Goal: Task Accomplishment & Management: Use online tool/utility

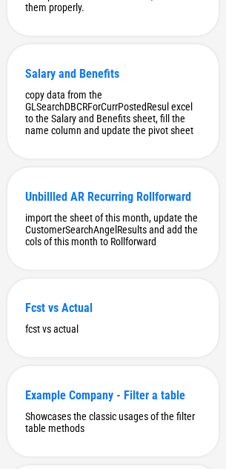
scroll to position [10805, 0]
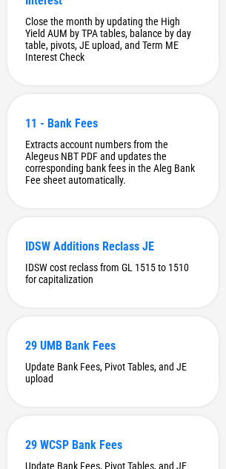
scroll to position [206, 0]
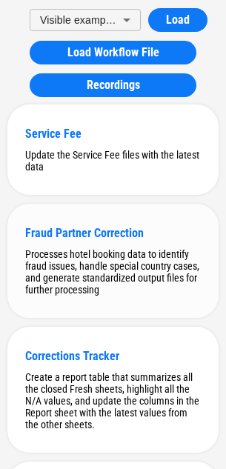
click at [144, 247] on div "Fraud Partner Correction Processes hotel booking data to identify fraud issues,…" at bounding box center [112, 261] width 211 height 114
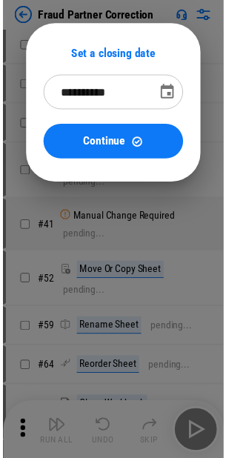
scroll to position [0, 0]
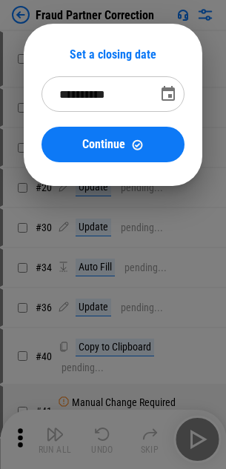
click at [159, 93] on button "Choose date, selected date is Sep 26, 2025" at bounding box center [168, 94] width 30 height 30
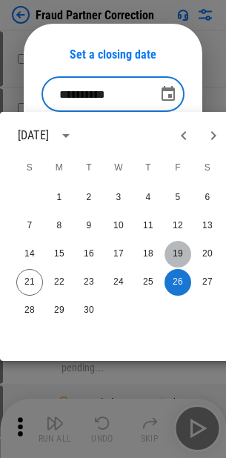
click at [176, 250] on button "19" at bounding box center [178, 254] width 27 height 27
type input "**********"
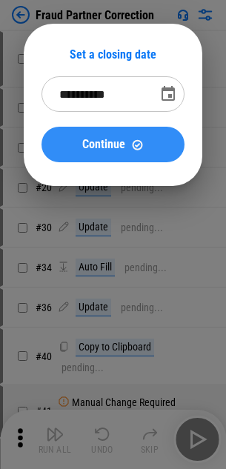
click at [167, 145] on button "Continue" at bounding box center [112, 145] width 143 height 36
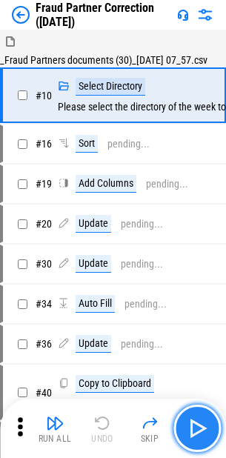
click at [202, 273] on img "button" at bounding box center [197, 428] width 24 height 24
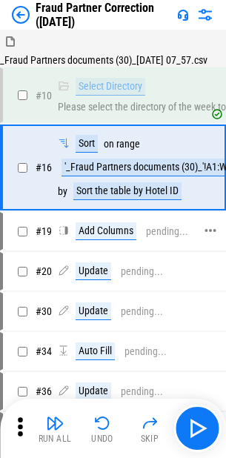
click at [49, 273] on img "button" at bounding box center [55, 423] width 18 height 18
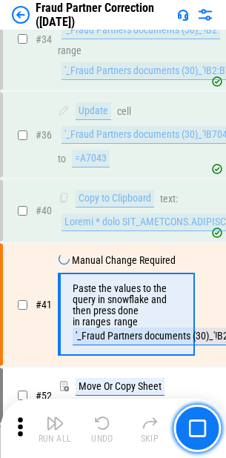
scroll to position [539, 0]
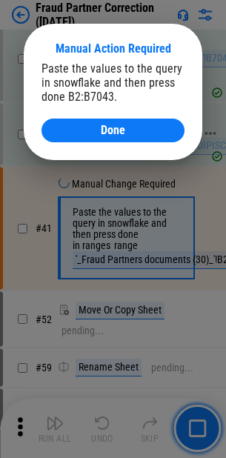
click at [109, 130] on span "Done" at bounding box center [113, 130] width 24 height 12
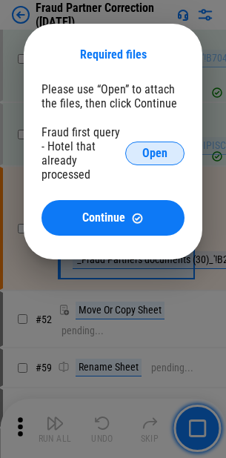
click at [145, 149] on span "Open" at bounding box center [154, 153] width 25 height 12
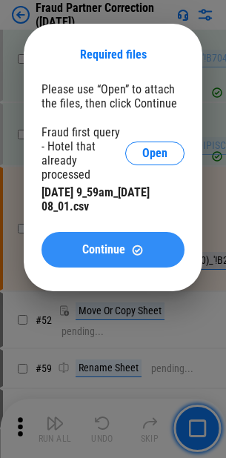
click at [136, 232] on button "Continue" at bounding box center [112, 250] width 143 height 36
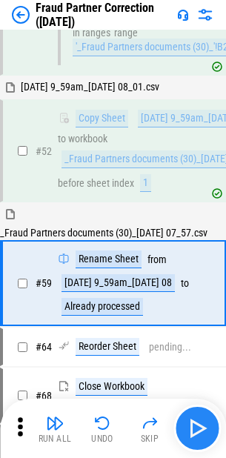
scroll to position [807, 0]
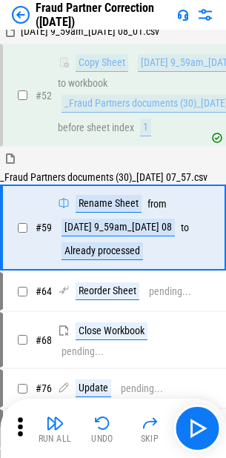
drag, startPoint x: 60, startPoint y: 428, endPoint x: 64, endPoint y: 413, distance: 16.2
click at [60, 273] on img "button" at bounding box center [55, 423] width 18 height 18
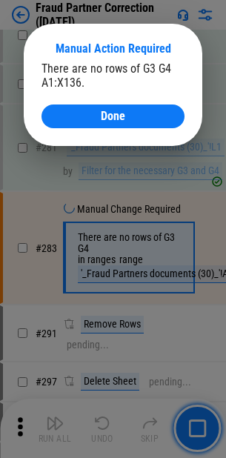
scroll to position [2603, 0]
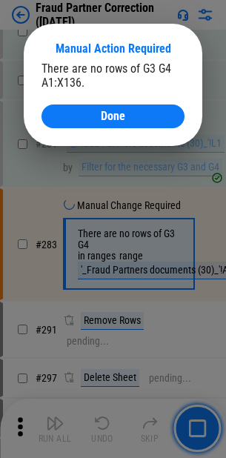
click at [132, 119] on div "Done" at bounding box center [112, 116] width 107 height 12
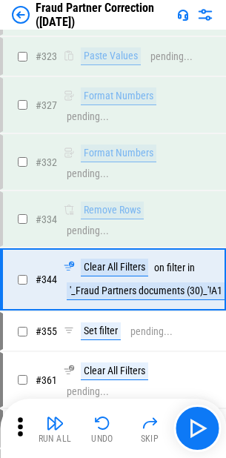
scroll to position [3136, 0]
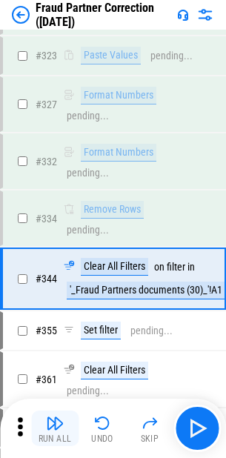
click at [59, 273] on div "Run All" at bounding box center [55, 438] width 33 height 9
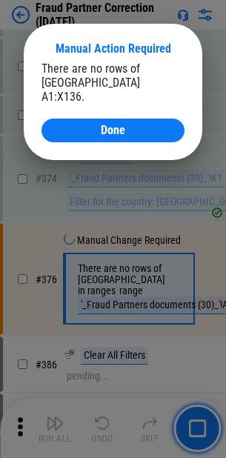
scroll to position [3450, 0]
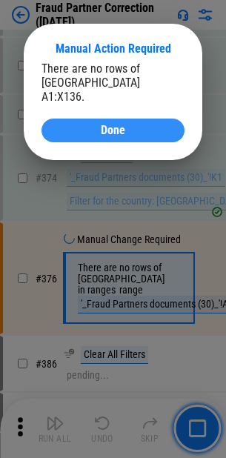
click at [141, 124] on div "Done" at bounding box center [112, 130] width 107 height 12
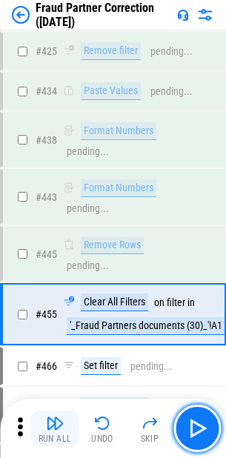
scroll to position [4120, 0]
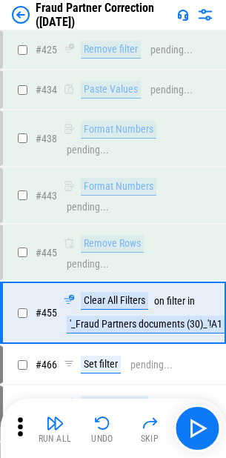
click at [47, 273] on img "button" at bounding box center [55, 423] width 18 height 18
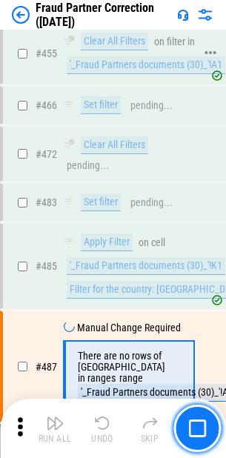
scroll to position [4434, 0]
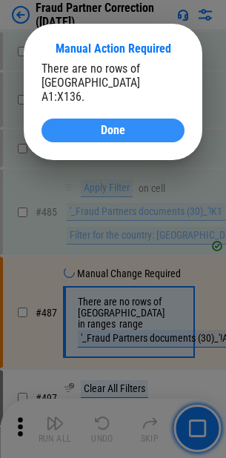
click at [136, 124] on div "Done" at bounding box center [112, 130] width 107 height 12
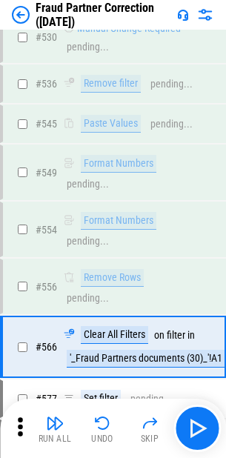
drag, startPoint x: 51, startPoint y: 432, endPoint x: 53, endPoint y: 419, distance: 12.7
click at [50, 273] on button "Run All" at bounding box center [54, 429] width 47 height 36
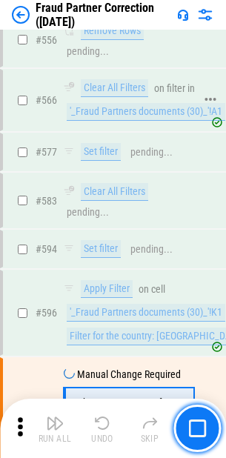
scroll to position [5418, 0]
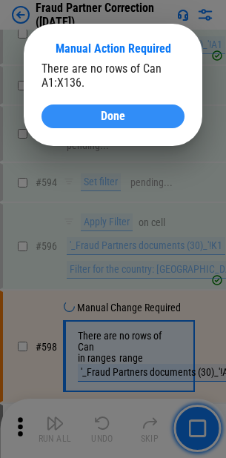
click at [147, 123] on button "Done" at bounding box center [112, 116] width 143 height 24
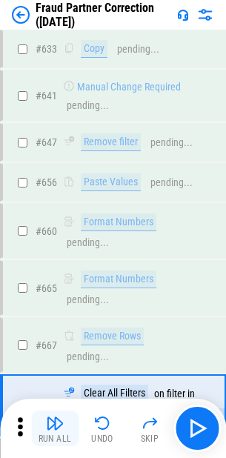
click at [61, 273] on img "button" at bounding box center [55, 423] width 18 height 18
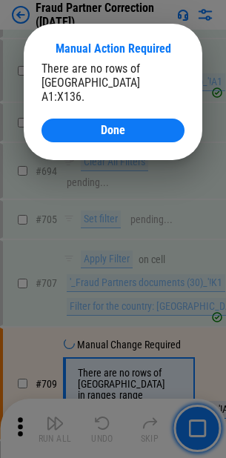
scroll to position [6402, 0]
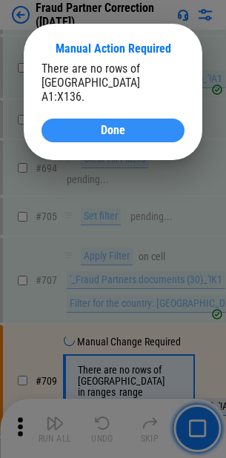
click at [128, 124] on div "Done" at bounding box center [112, 130] width 107 height 12
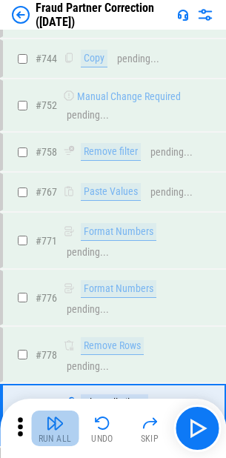
click at [56, 273] on img "button" at bounding box center [55, 423] width 18 height 18
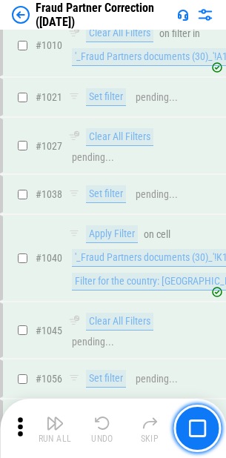
scroll to position [9806, 0]
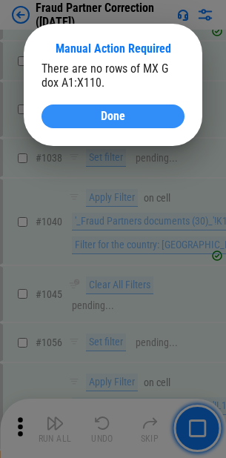
click at [140, 116] on div "Done" at bounding box center [112, 116] width 107 height 12
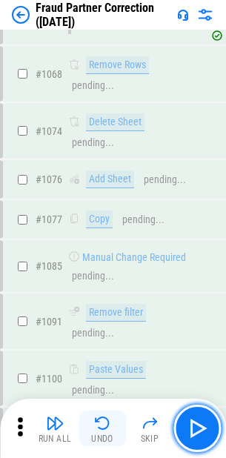
scroll to position [10407, 0]
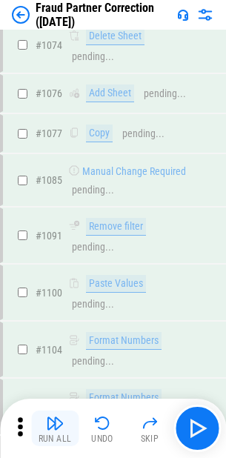
click at [51, 273] on button "Run All" at bounding box center [54, 429] width 47 height 36
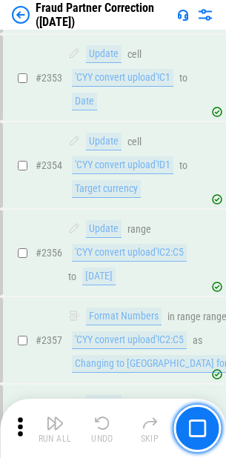
scroll to position [18649, 0]
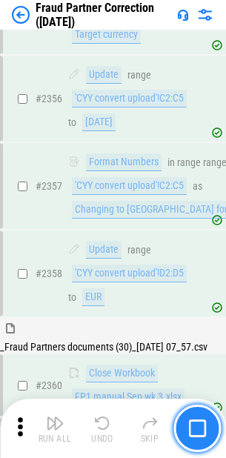
click at [212, 273] on button "button" at bounding box center [196, 428] width 47 height 47
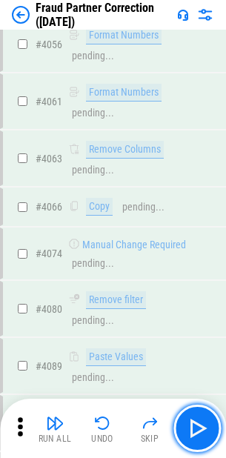
scroll to position [26419, 0]
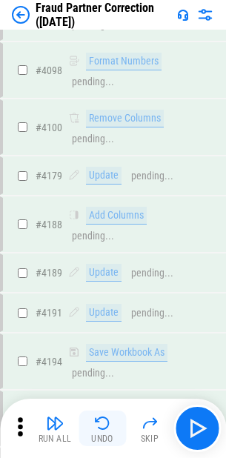
click at [107, 273] on img "button" at bounding box center [102, 423] width 18 height 18
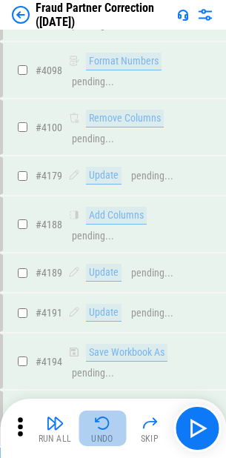
click at [107, 273] on img "button" at bounding box center [102, 423] width 18 height 18
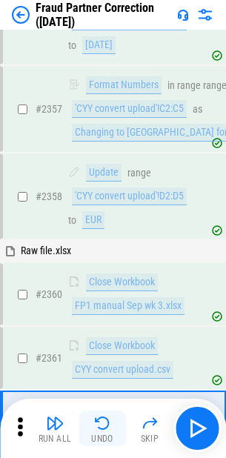
scroll to position [18369, 0]
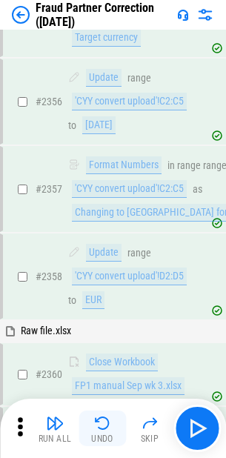
click at [107, 273] on img "button" at bounding box center [102, 423] width 18 height 18
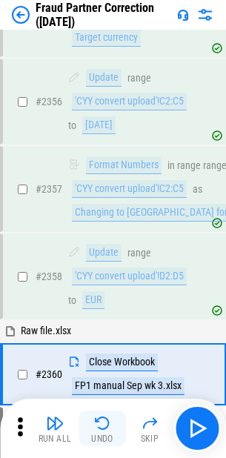
click at [107, 273] on img "button" at bounding box center [102, 423] width 18 height 18
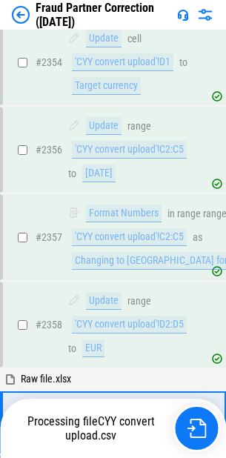
scroll to position [18221, 0]
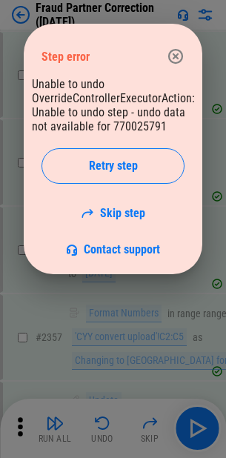
click at [167, 42] on div "Step error" at bounding box center [112, 56] width 143 height 41
drag, startPoint x: 182, startPoint y: 40, endPoint x: 181, endPoint y: 52, distance: 11.9
click at [181, 45] on div "Step error" at bounding box center [112, 56] width 143 height 41
click at [181, 52] on icon "button" at bounding box center [175, 56] width 15 height 15
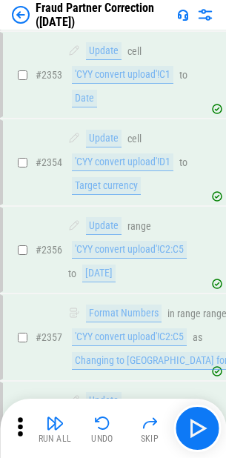
click at [100, 273] on img "button" at bounding box center [102, 423] width 18 height 18
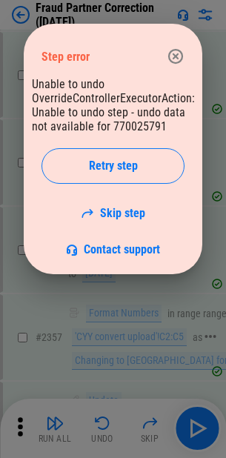
click at [167, 52] on icon "button" at bounding box center [176, 56] width 18 height 18
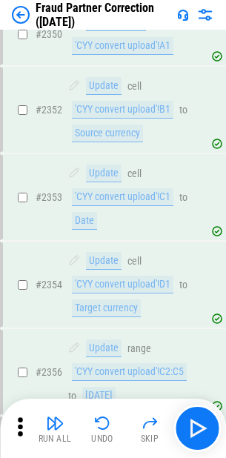
scroll to position [18073, 0]
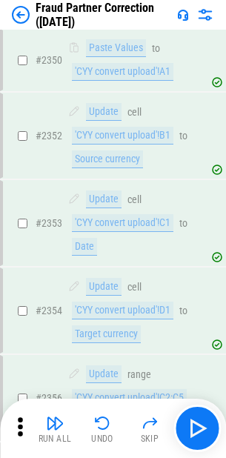
drag, startPoint x: 151, startPoint y: 174, endPoint x: 187, endPoint y: 150, distance: 43.2
click at [101, 273] on div "Undo" at bounding box center [102, 438] width 22 height 9
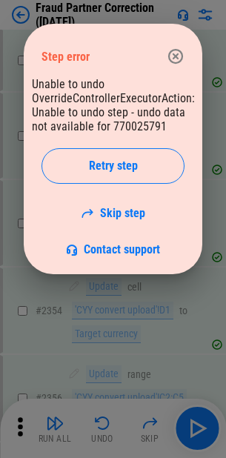
drag, startPoint x: 186, startPoint y: 51, endPoint x: 176, endPoint y: 79, distance: 29.8
click at [186, 51] on button "button" at bounding box center [176, 56] width 30 height 30
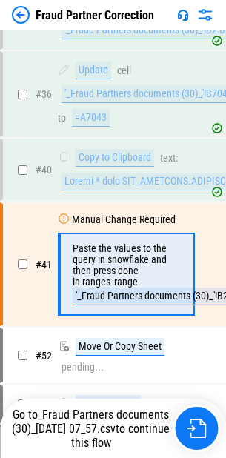
scroll to position [542, 0]
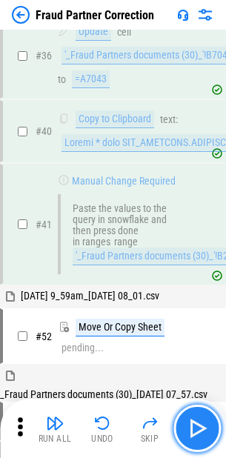
click at [198, 417] on img "button" at bounding box center [197, 428] width 24 height 24
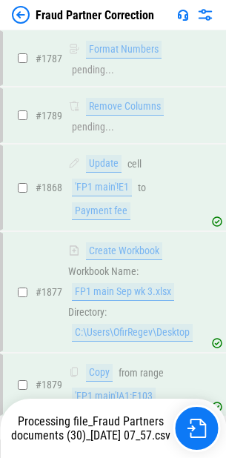
scroll to position [15004, 0]
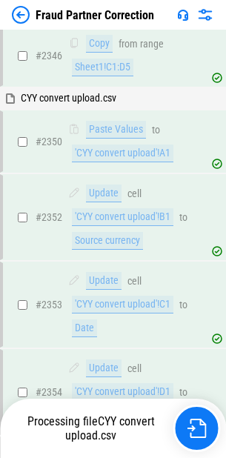
scroll to position [18368, 0]
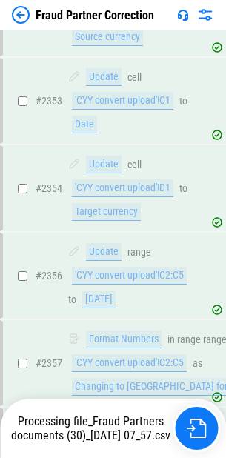
scroll to position [18478, 0]
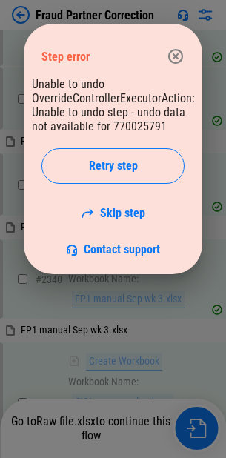
scroll to position [18184, 0]
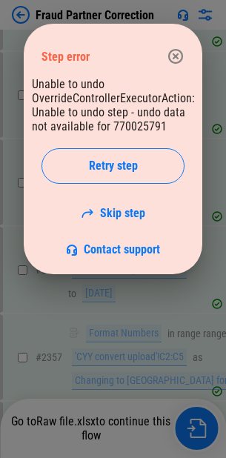
click at [176, 43] on button "button" at bounding box center [176, 56] width 30 height 30
click at [170, 46] on button "button" at bounding box center [176, 56] width 30 height 30
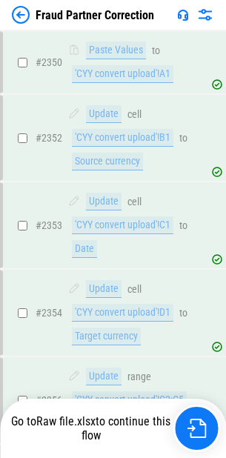
scroll to position [18036, 0]
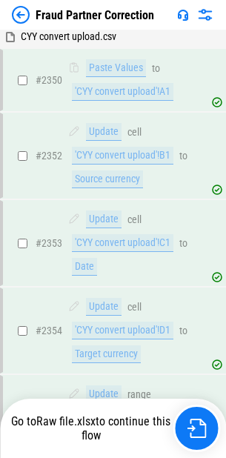
drag, startPoint x: 112, startPoint y: 191, endPoint x: 93, endPoint y: 190, distance: 19.3
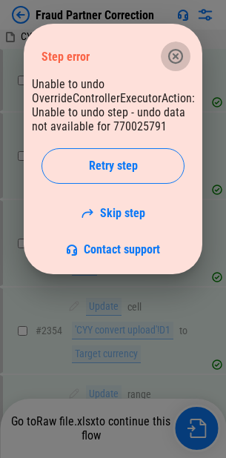
drag, startPoint x: 179, startPoint y: 47, endPoint x: 47, endPoint y: 67, distance: 133.5
click at [179, 47] on button "button" at bounding box center [176, 56] width 30 height 30
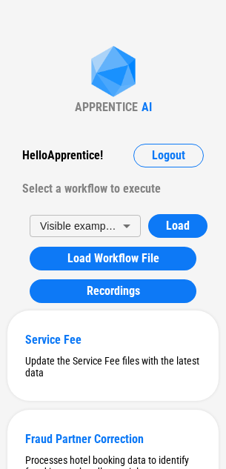
click at [79, 51] on div "APPRENTICE AI" at bounding box center [113, 80] width 77 height 68
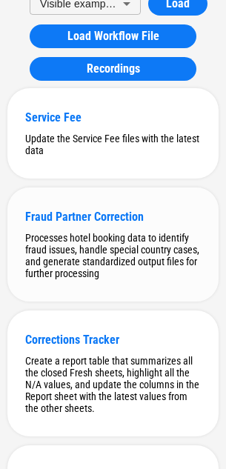
click at [96, 233] on div "Fraud Partner Correction Processes hotel booking data to identify fraud issues,…" at bounding box center [112, 244] width 211 height 114
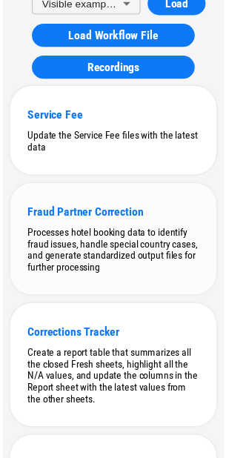
scroll to position [0, 0]
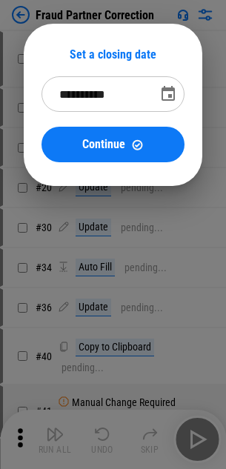
click at [175, 96] on icon "Choose date, selected date is Sep 26, 2025" at bounding box center [168, 93] width 13 height 15
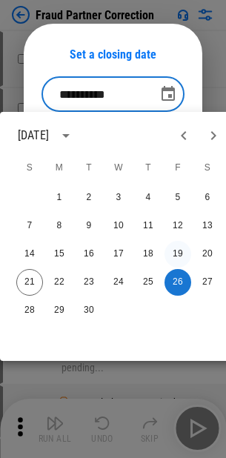
click at [183, 256] on button "19" at bounding box center [178, 254] width 27 height 27
type input "**********"
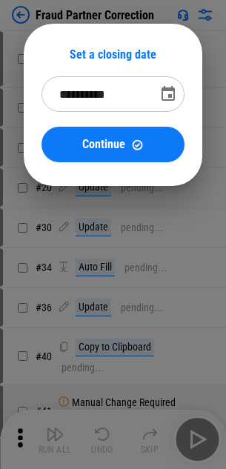
click at [145, 129] on button "Continue" at bounding box center [112, 145] width 143 height 36
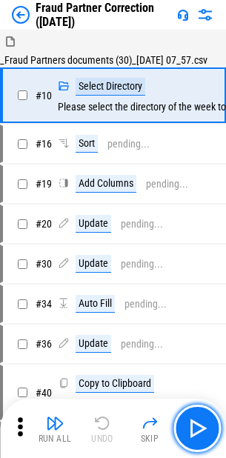
click at [213, 430] on button "button" at bounding box center [196, 428] width 47 height 47
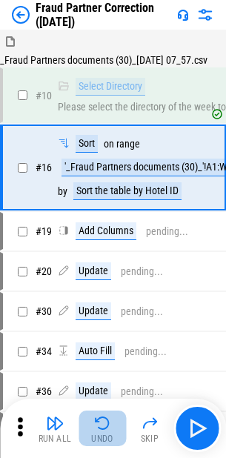
drag, startPoint x: 100, startPoint y: 416, endPoint x: 147, endPoint y: 416, distance: 47.4
click at [99, 416] on img "button" at bounding box center [102, 423] width 18 height 18
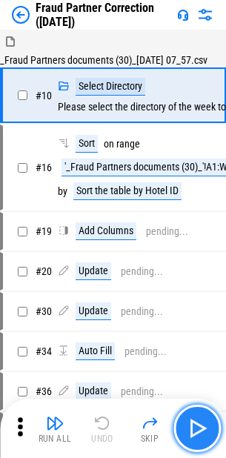
click at [199, 424] on img "button" at bounding box center [197, 428] width 24 height 24
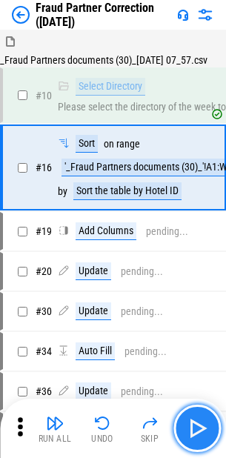
click at [202, 423] on img "button" at bounding box center [197, 428] width 24 height 24
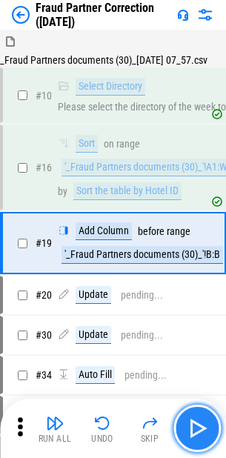
click at [201, 426] on img "button" at bounding box center [197, 428] width 24 height 24
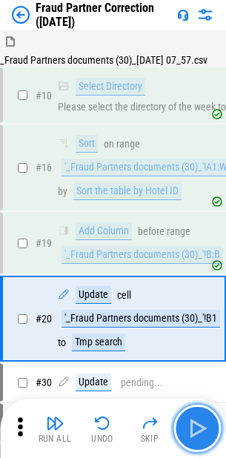
click at [201, 426] on img "button" at bounding box center [197, 428] width 24 height 24
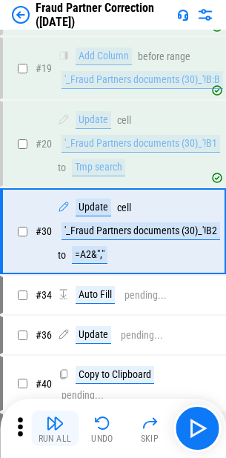
scroll to position [178, 0]
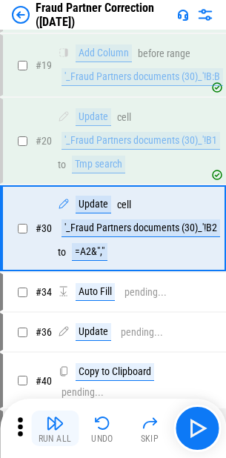
click at [59, 420] on img "button" at bounding box center [55, 423] width 18 height 18
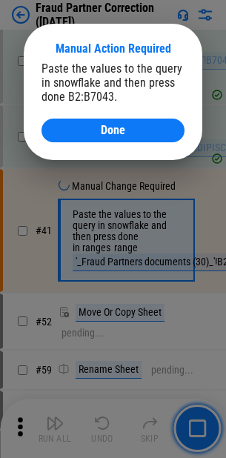
scroll to position [539, 0]
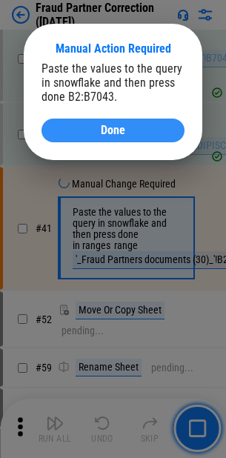
click at [96, 124] on button "Done" at bounding box center [112, 131] width 143 height 24
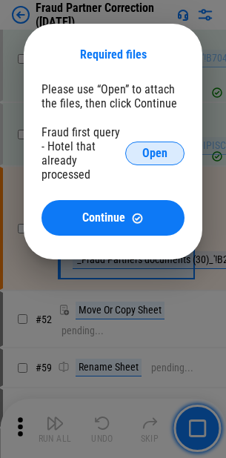
click at [170, 147] on button "Open" at bounding box center [154, 154] width 59 height 24
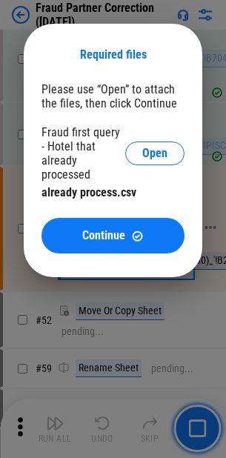
click at [118, 230] on span "Continue" at bounding box center [103, 236] width 43 height 12
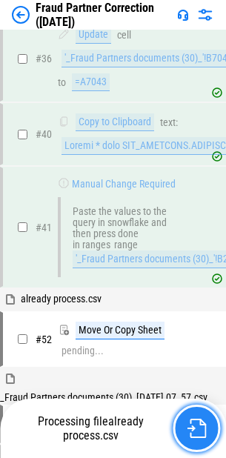
click at [186, 421] on button "button" at bounding box center [196, 428] width 47 height 47
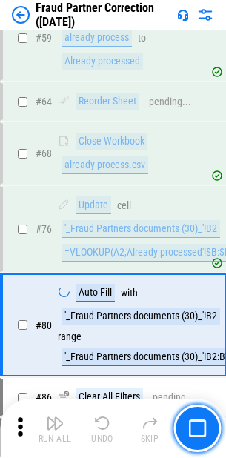
scroll to position [1078, 0]
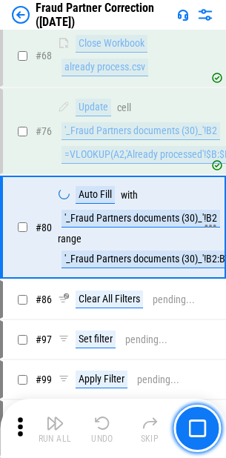
click at [65, 256] on div "'_Fraud Partners documents (30)_'!B2:B7043" at bounding box center [155, 259] width 187 height 18
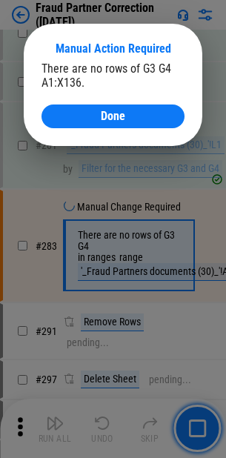
scroll to position [2586, 0]
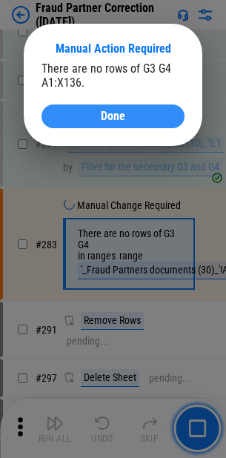
click at [167, 116] on button "Done" at bounding box center [112, 116] width 143 height 24
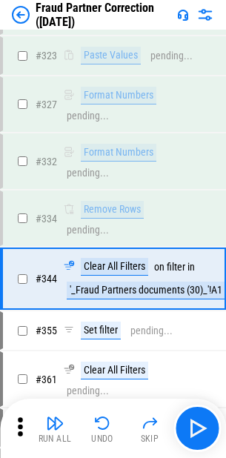
click at [57, 420] on img "button" at bounding box center [55, 423] width 18 height 18
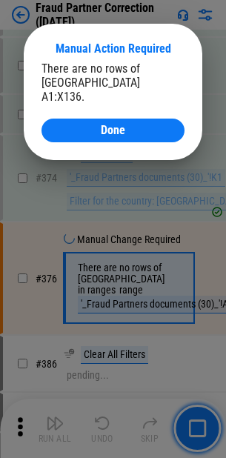
click at [145, 96] on div "There are no rows of Uruguay A1:X136. Done" at bounding box center [112, 102] width 143 height 81
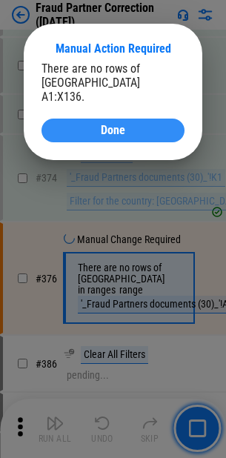
click at [145, 119] on button "Done" at bounding box center [112, 131] width 143 height 24
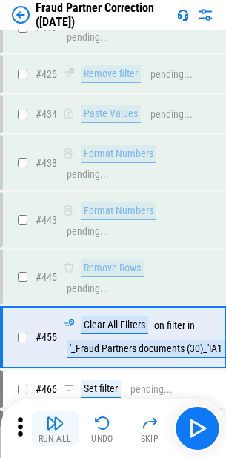
click at [41, 424] on button "Run All" at bounding box center [54, 429] width 47 height 36
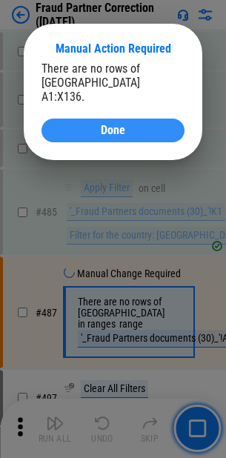
click at [138, 124] on div "Done" at bounding box center [112, 130] width 107 height 12
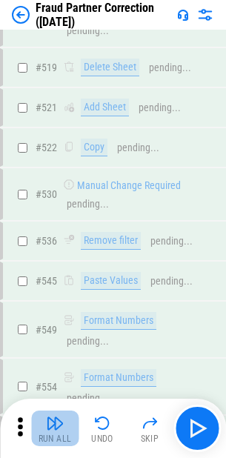
click at [60, 416] on img "button" at bounding box center [55, 423] width 18 height 18
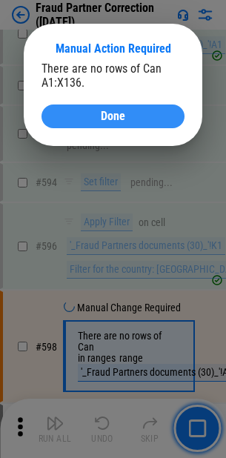
click at [150, 119] on div "Done" at bounding box center [112, 116] width 107 height 12
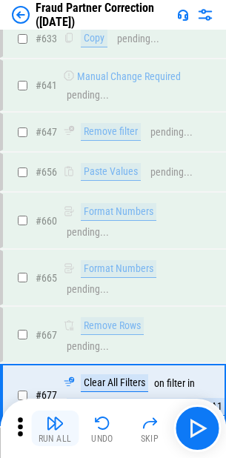
click at [62, 436] on div "Run All" at bounding box center [55, 438] width 33 height 9
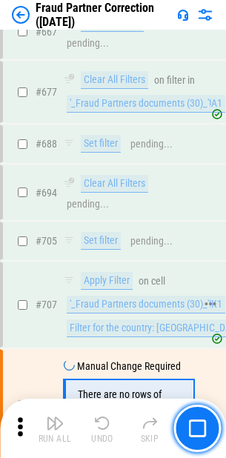
scroll to position [6385, 0]
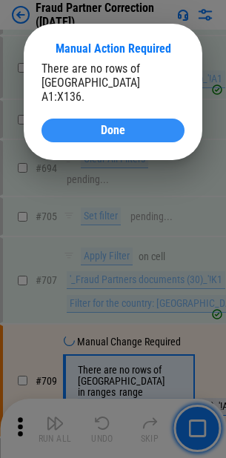
click at [136, 119] on button "Done" at bounding box center [112, 131] width 143 height 24
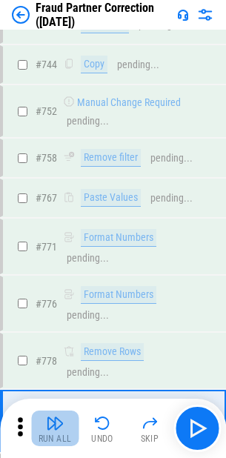
click at [61, 422] on img "button" at bounding box center [55, 423] width 18 height 18
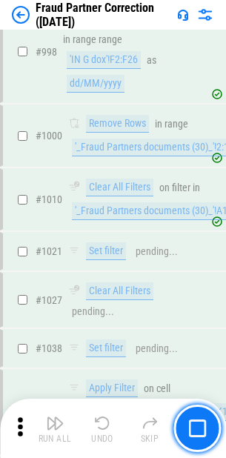
scroll to position [9688, 0]
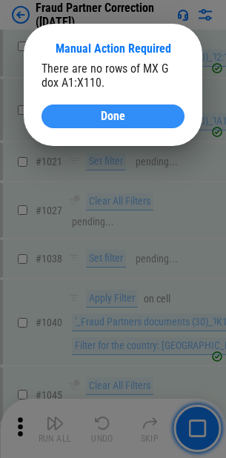
click at [176, 125] on button "Done" at bounding box center [112, 116] width 143 height 24
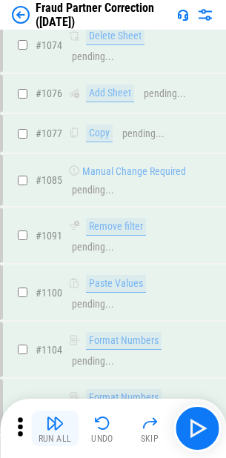
click at [62, 417] on img "button" at bounding box center [55, 423] width 18 height 18
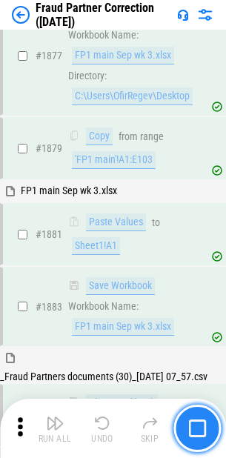
scroll to position [15256, 0]
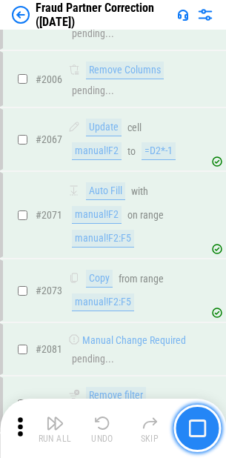
click at [194, 434] on img "button" at bounding box center [197, 428] width 18 height 18
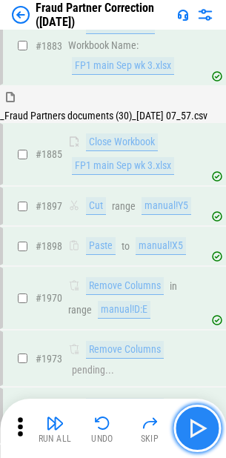
scroll to position [15491, 0]
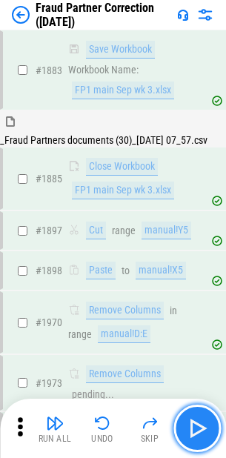
click at [199, 427] on img "button" at bounding box center [197, 428] width 24 height 24
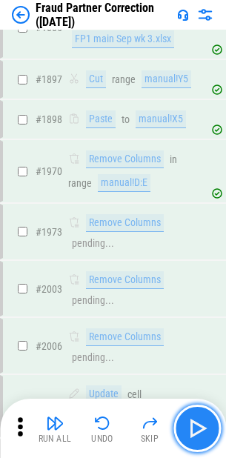
click at [199, 427] on img "button" at bounding box center [197, 428] width 24 height 24
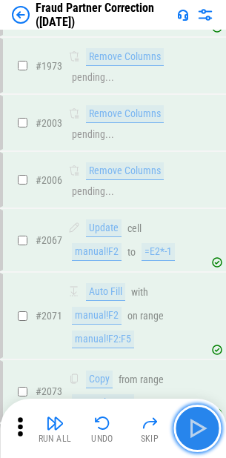
click at [199, 427] on img "button" at bounding box center [197, 428] width 24 height 24
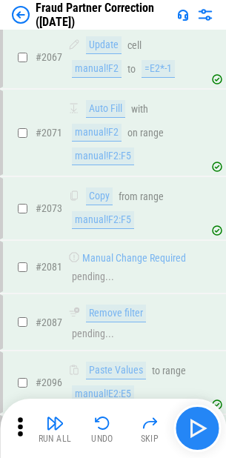
scroll to position [15994, 0]
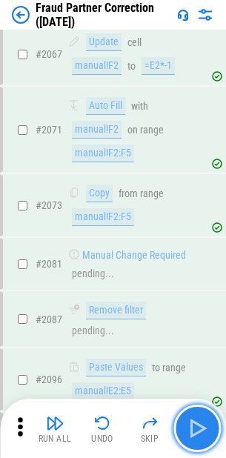
click at [199, 427] on img "button" at bounding box center [197, 428] width 24 height 24
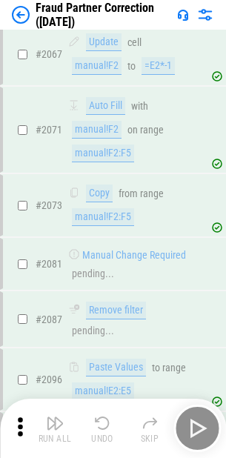
click at [199, 427] on div "Run All Undo Skip" at bounding box center [114, 428] width 211 height 47
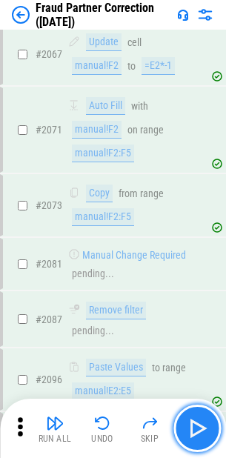
click at [199, 427] on img "button" at bounding box center [197, 428] width 24 height 24
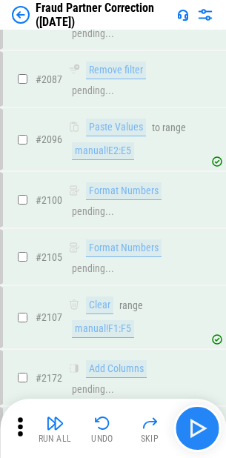
scroll to position [16289, 0]
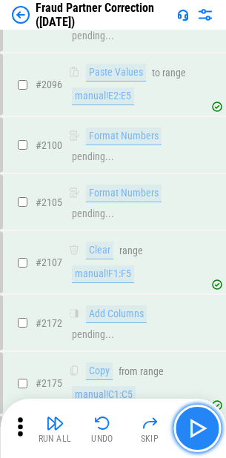
click at [199, 427] on img "button" at bounding box center [197, 428] width 24 height 24
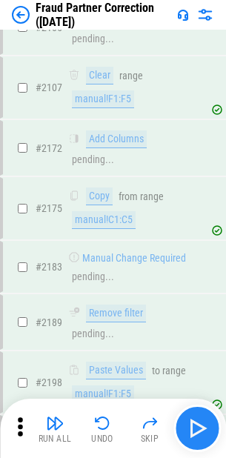
scroll to position [16467, 0]
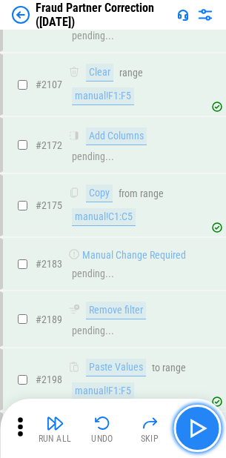
click at [199, 427] on img "button" at bounding box center [197, 428] width 24 height 24
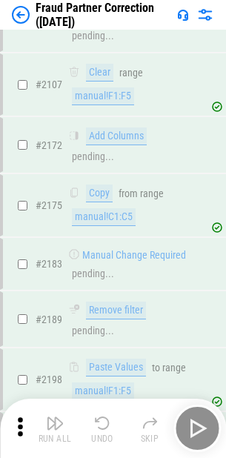
click at [199, 427] on div "Run All Undo Skip" at bounding box center [114, 428] width 211 height 47
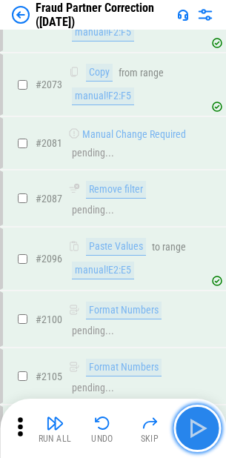
click at [199, 427] on img "button" at bounding box center [197, 428] width 24 height 24
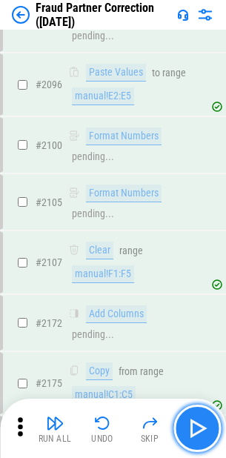
click at [199, 427] on img "button" at bounding box center [197, 428] width 24 height 24
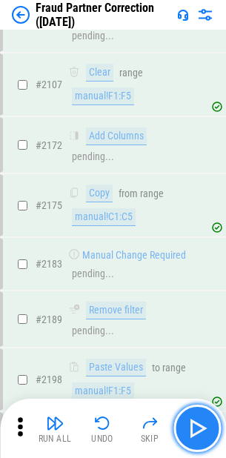
click at [199, 427] on img "button" at bounding box center [197, 428] width 24 height 24
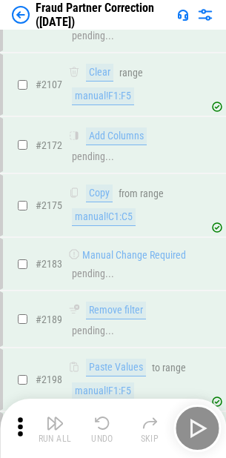
click at [199, 427] on div "Run All Undo Skip" at bounding box center [114, 428] width 211 height 47
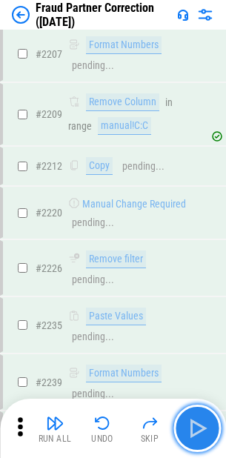
click at [199, 427] on img "button" at bounding box center [197, 428] width 24 height 24
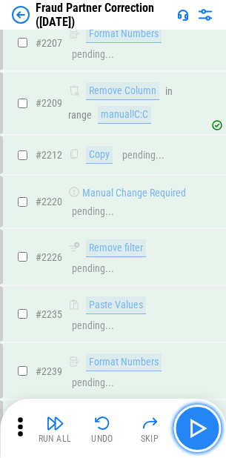
click at [199, 427] on img "button" at bounding box center [197, 428] width 24 height 24
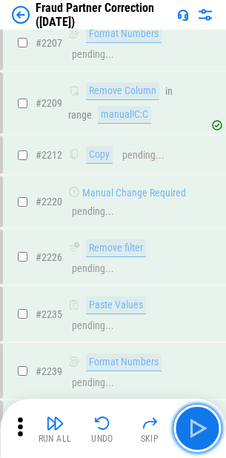
click at [199, 425] on img "button" at bounding box center [197, 428] width 24 height 24
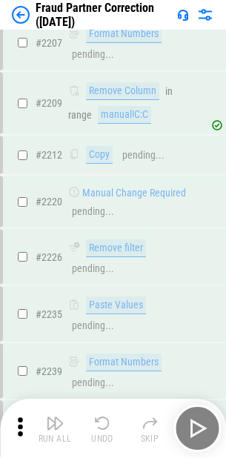
click at [199, 425] on div "Run All Undo Skip" at bounding box center [114, 428] width 211 height 47
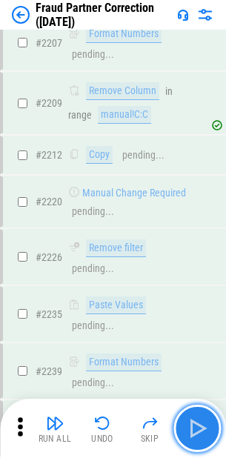
click at [210, 427] on button "button" at bounding box center [196, 428] width 47 height 47
click at [210, 437] on button "button" at bounding box center [196, 428] width 47 height 47
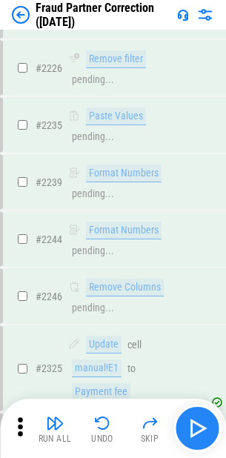
scroll to position [17119, 0]
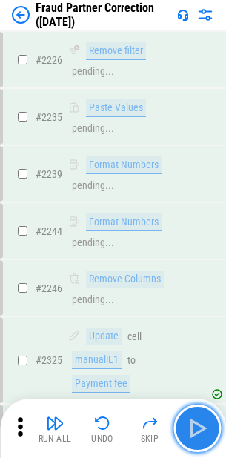
click at [196, 437] on img "button" at bounding box center [197, 428] width 24 height 24
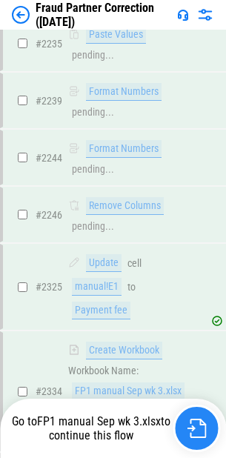
scroll to position [17277, 0]
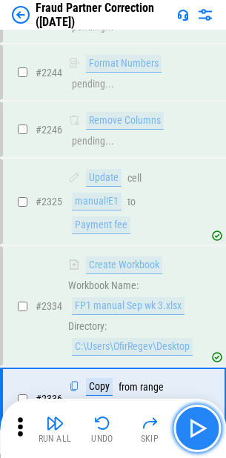
click at [218, 420] on button "button" at bounding box center [196, 428] width 47 height 47
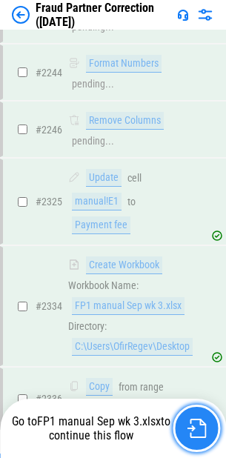
click at [210, 432] on button "button" at bounding box center [196, 428] width 47 height 47
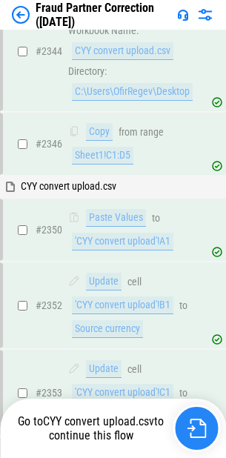
scroll to position [18272, 0]
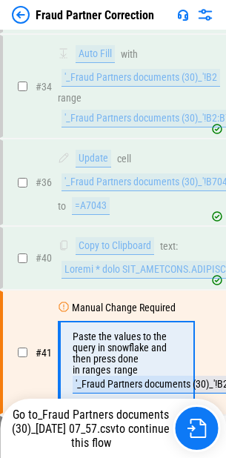
scroll to position [542, 0]
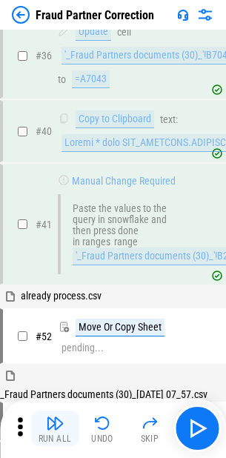
click at [60, 419] on img "button" at bounding box center [55, 423] width 18 height 18
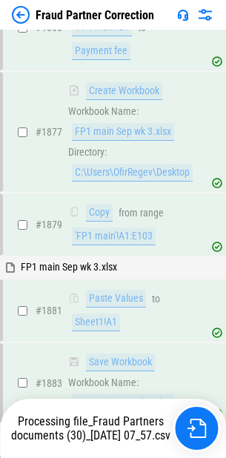
scroll to position [14987, 0]
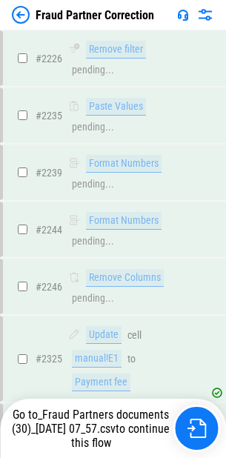
scroll to position [17101, 0]
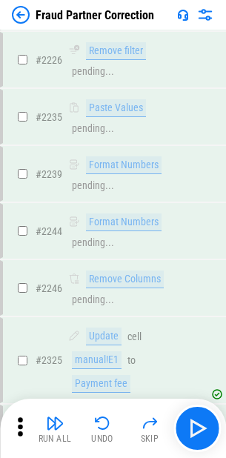
click at [172, 433] on button "Skip" at bounding box center [149, 429] width 47 height 36
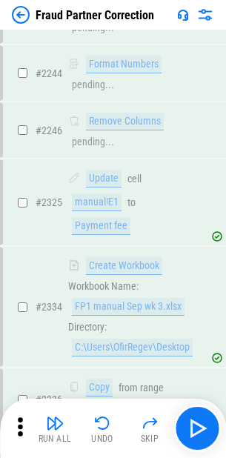
scroll to position [17260, 0]
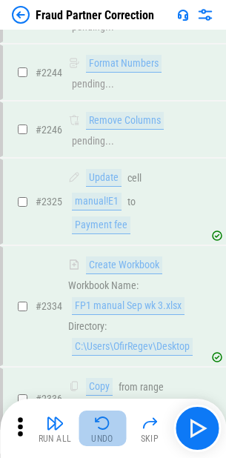
click at [103, 425] on img "button" at bounding box center [102, 423] width 18 height 18
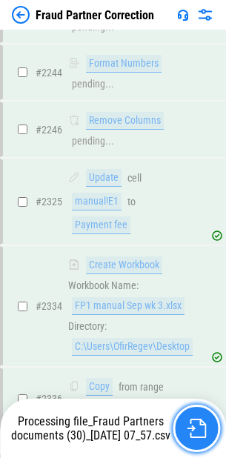
click at [210, 428] on button "button" at bounding box center [196, 428] width 47 height 47
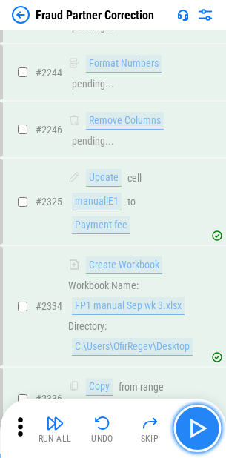
click at [205, 428] on img "button" at bounding box center [197, 428] width 24 height 24
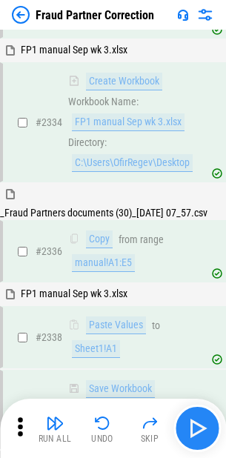
scroll to position [17735, 0]
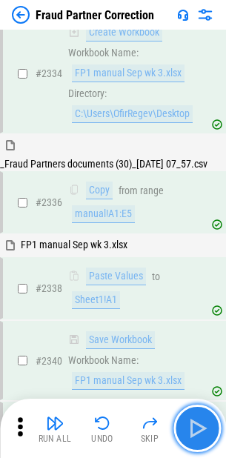
click at [207, 428] on img "button" at bounding box center [197, 428] width 24 height 24
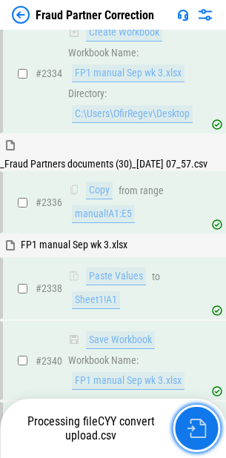
click at [207, 428] on button "button" at bounding box center [196, 428] width 47 height 47
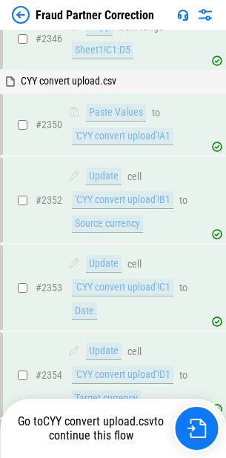
scroll to position [18255, 0]
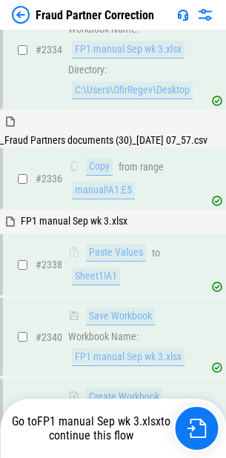
scroll to position [17735, 0]
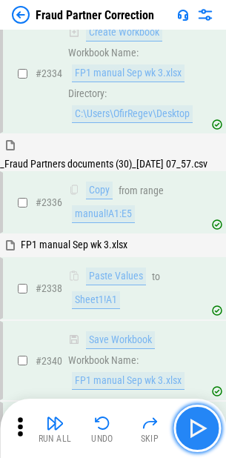
click at [209, 422] on button "button" at bounding box center [196, 428] width 47 height 47
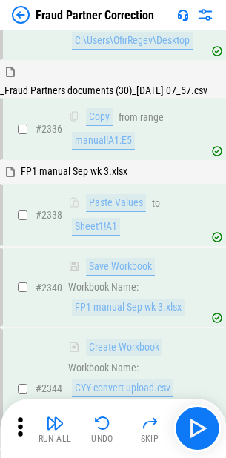
scroll to position [17897, 0]
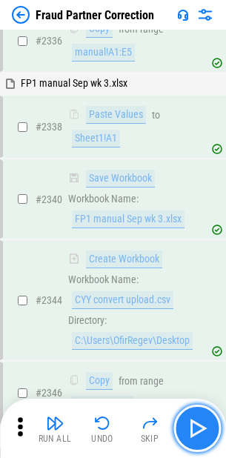
click at [209, 422] on button "button" at bounding box center [196, 428] width 47 height 47
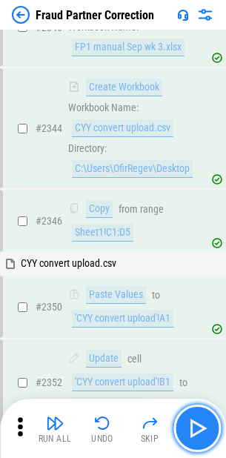
scroll to position [18072, 0]
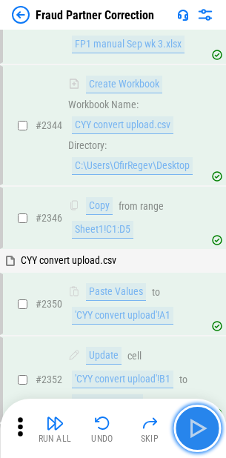
click at [209, 422] on button "button" at bounding box center [196, 428] width 47 height 47
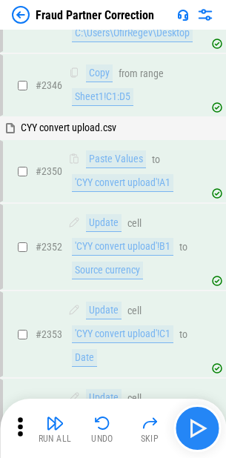
scroll to position [18255, 0]
